Goal: Information Seeking & Learning: Compare options

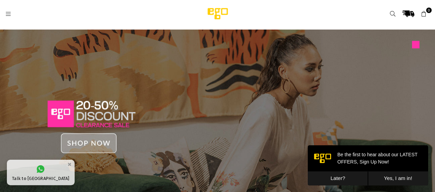
click at [341, 177] on button "Later?" at bounding box center [338, 179] width 60 height 14
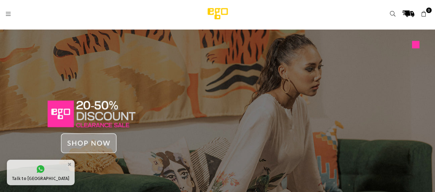
click at [97, 148] on img at bounding box center [217, 123] width 435 height 186
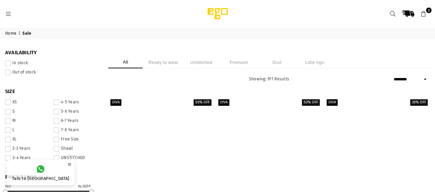
select select "******"
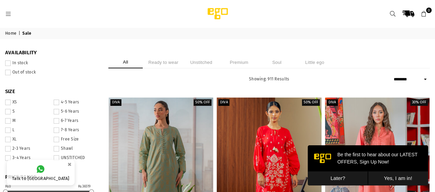
click at [11, 63] on span at bounding box center [8, 64] width 6 height 6
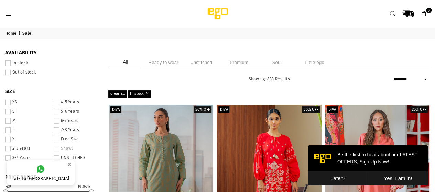
click at [11, 112] on span at bounding box center [8, 112] width 6 height 6
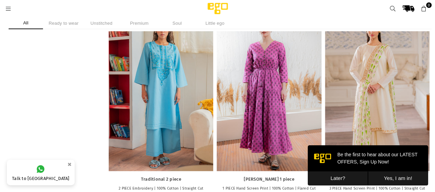
scroll to position [495, 0]
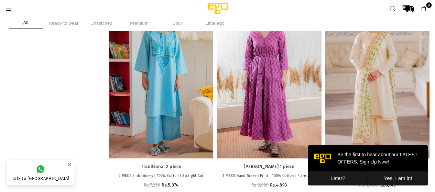
click at [339, 177] on button "Later?" at bounding box center [338, 179] width 60 height 14
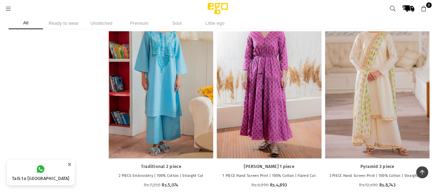
scroll to position [0, 0]
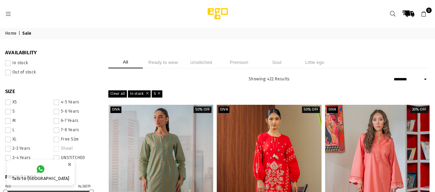
click at [181, 63] on li "Ready to wear" at bounding box center [163, 62] width 34 height 12
click at [65, 165] on button "×" at bounding box center [69, 164] width 8 height 11
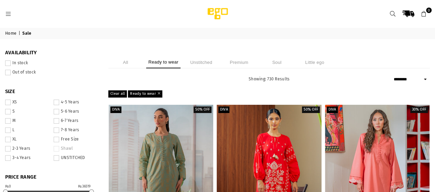
click at [11, 111] on span at bounding box center [8, 112] width 6 height 6
click at [11, 63] on span at bounding box center [8, 64] width 6 height 6
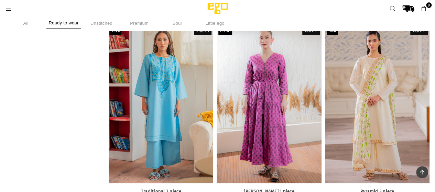
scroll to position [473, 0]
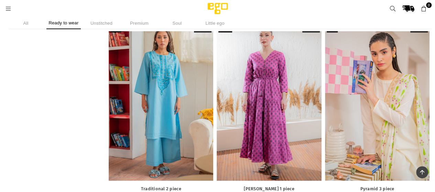
drag, startPoint x: 365, startPoint y: 114, endPoint x: 388, endPoint y: 75, distance: 45.9
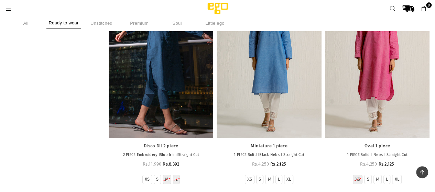
scroll to position [7635, 0]
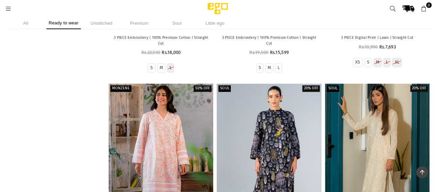
scroll to position [8471, 0]
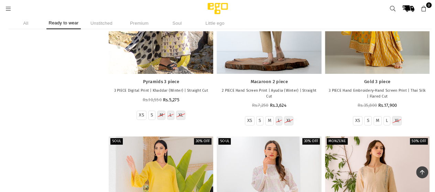
scroll to position [10534, 0]
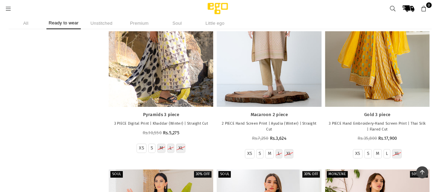
scroll to position [10479, 0]
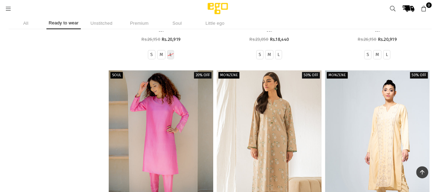
scroll to position [12556, 0]
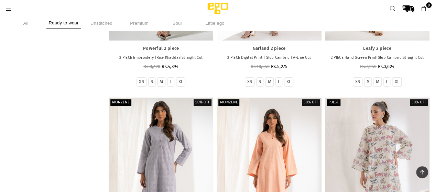
scroll to position [13148, 0]
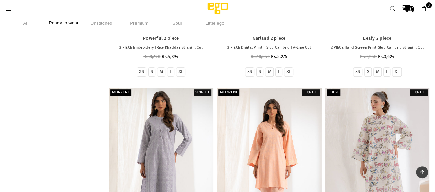
scroll to position [13175, 0]
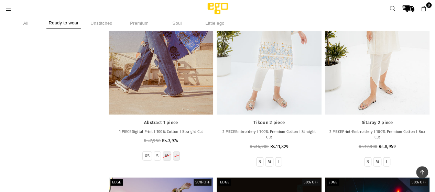
scroll to position [15225, 0]
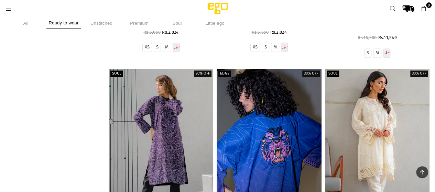
scroll to position [16214, 0]
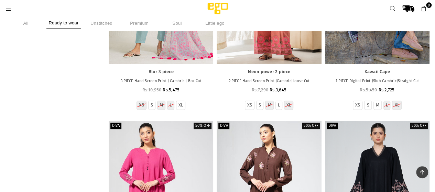
scroll to position [16998, 0]
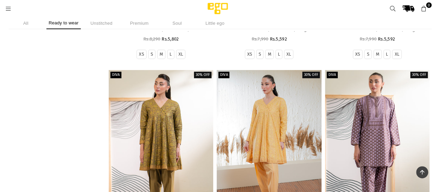
scroll to position [20478, 0]
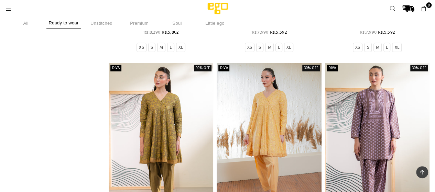
scroll to position [20492, 0]
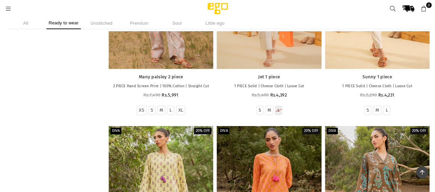
scroll to position [21950, 0]
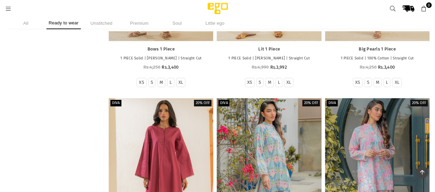
scroll to position [25592, 0]
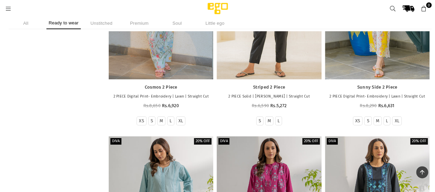
scroll to position [25978, 0]
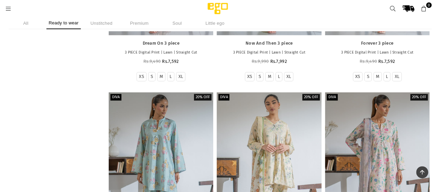
scroll to position [26893, 0]
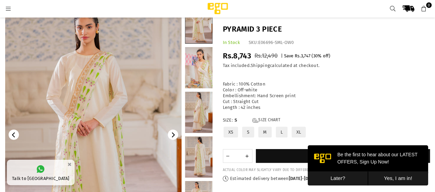
scroll to position [21, 0]
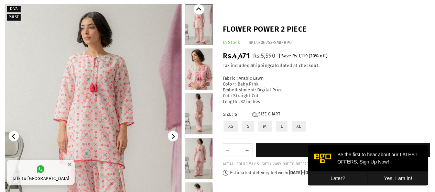
scroll to position [68, 0]
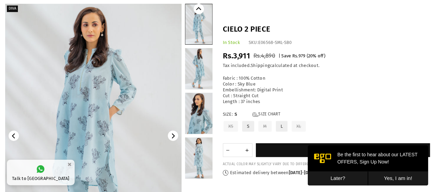
scroll to position [48, 0]
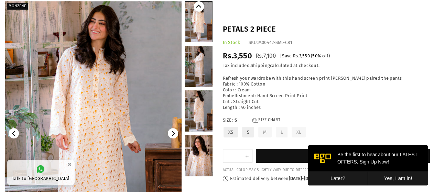
scroll to position [47, 0]
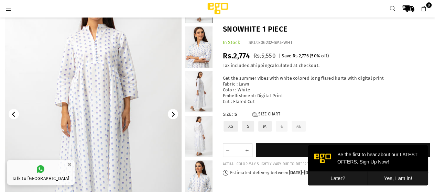
scroll to position [39, 0]
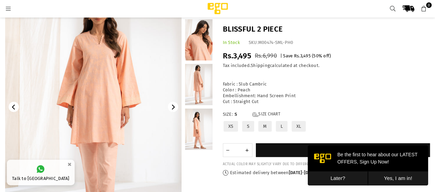
scroll to position [61, 0]
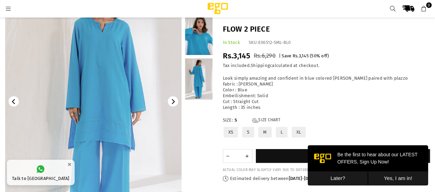
scroll to position [56, 0]
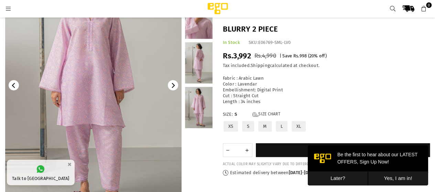
scroll to position [82, 0]
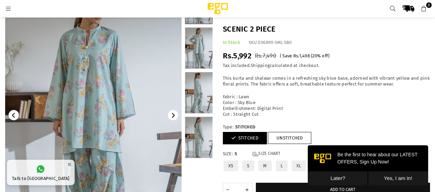
scroll to position [50, 0]
